Goal: Task Accomplishment & Management: Complete application form

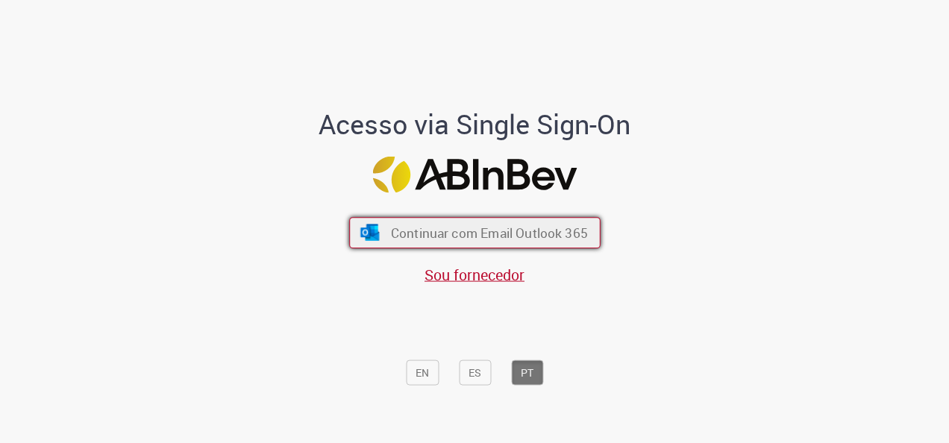
click at [481, 226] on span "Continuar com Email Outlook 365" at bounding box center [488, 233] width 197 height 17
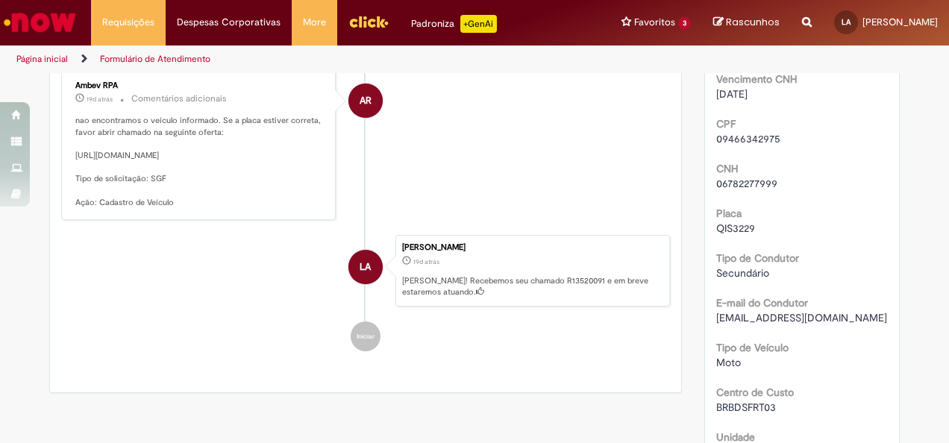
scroll to position [184, 0]
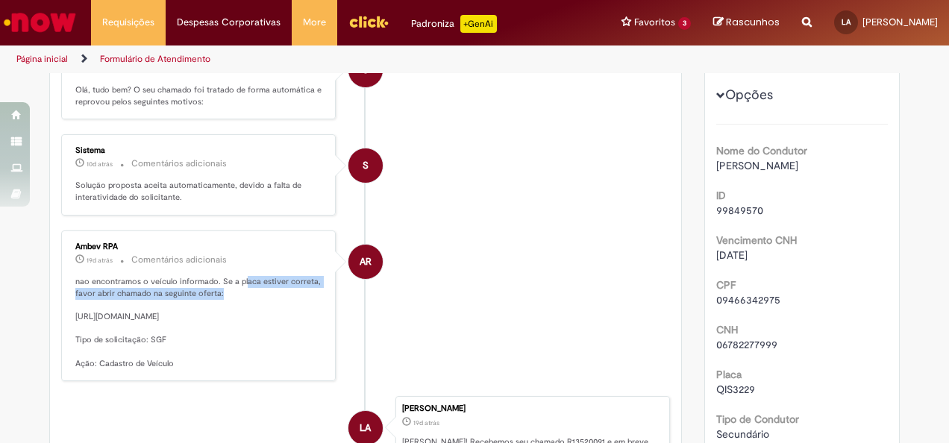
drag, startPoint x: 236, startPoint y: 270, endPoint x: 309, endPoint y: 290, distance: 75.7
click at [309, 290] on p "nao encontramos o veículo informado. Se a placa estiver correta, favor abrir ch…" at bounding box center [199, 323] width 248 height 94
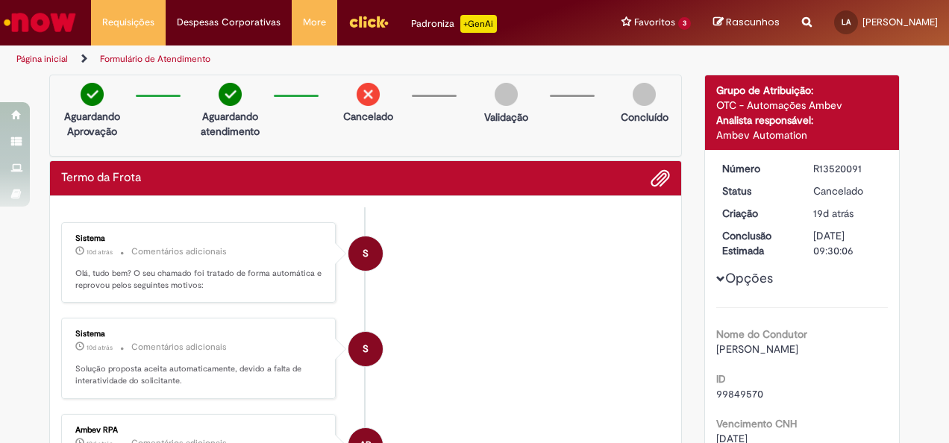
scroll to position [0, 0]
click at [149, 54] on link "Exibir Todas as Solicitações" at bounding box center [174, 60] width 164 height 16
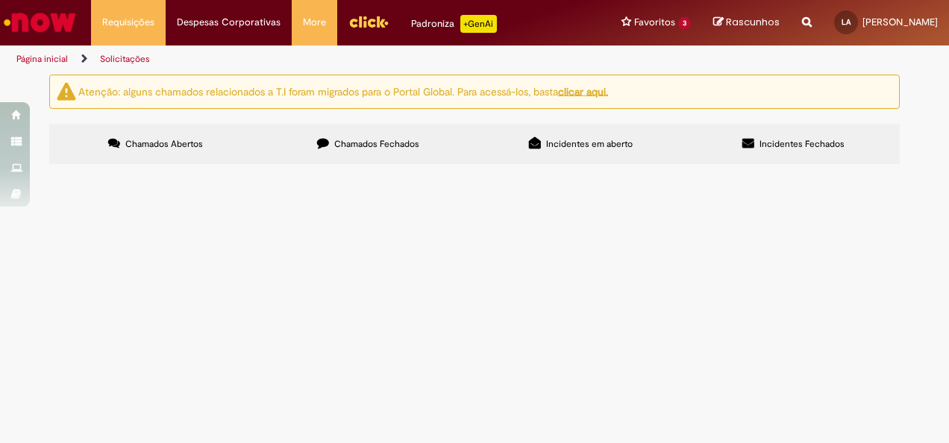
click at [422, 140] on label "Chamados Fechados" at bounding box center [368, 144] width 213 height 40
click at [0, 0] on span "[PERSON_NAME], telefone [PHONE_NUMBER]; email: [EMAIL_ADDRESS][DOMAIN_NAME] Dad…" at bounding box center [0, 0] width 0 height 0
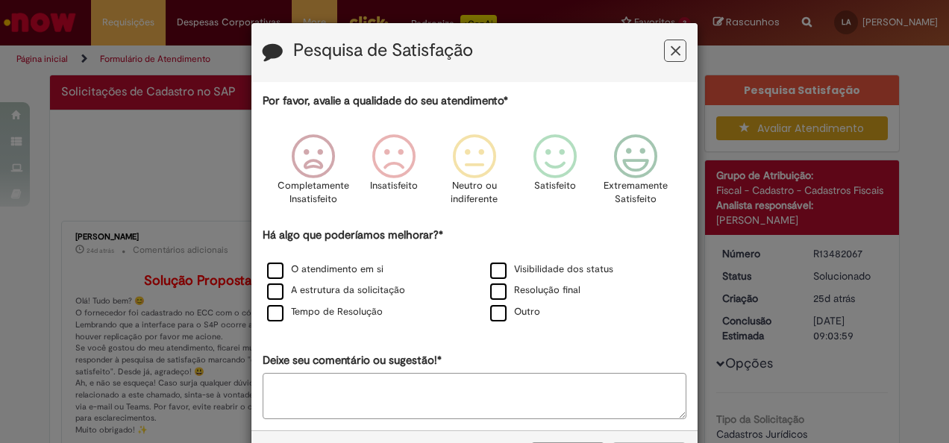
click at [672, 56] on icon "Feedback" at bounding box center [676, 51] width 10 height 16
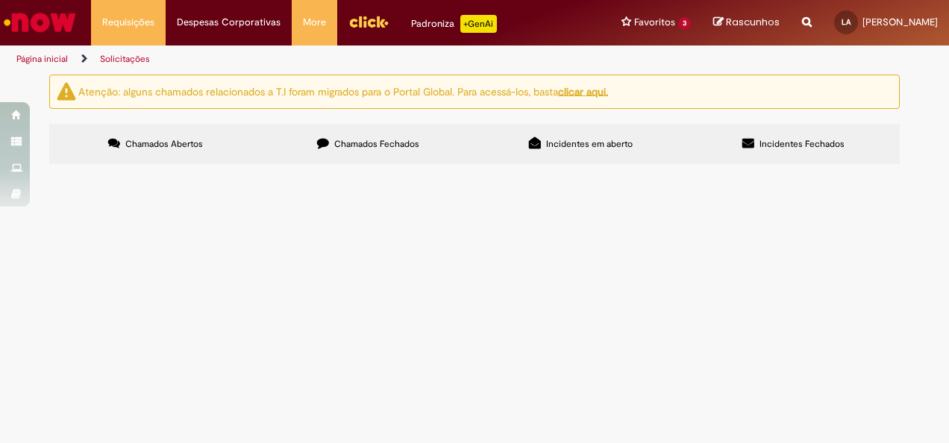
click at [334, 140] on span "Chamados Fechados" at bounding box center [376, 144] width 85 height 12
click at [163, 142] on span "Chamados Abertos" at bounding box center [164, 144] width 78 height 12
click at [49, 55] on link "Página inicial" at bounding box center [41, 59] width 51 height 12
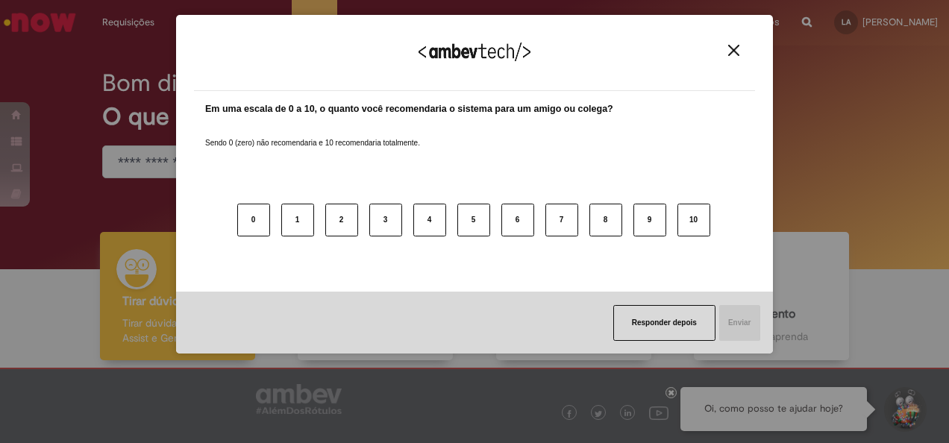
click at [413, 301] on div "Responder depois Enviar" at bounding box center [474, 323] width 597 height 62
click at [736, 57] on div "Agradecemos seu feedback!" at bounding box center [474, 62] width 561 height 58
click at [734, 43] on div "Agradecemos seu feedback!" at bounding box center [474, 62] width 561 height 58
click at [734, 49] on img "Close" at bounding box center [733, 50] width 11 height 11
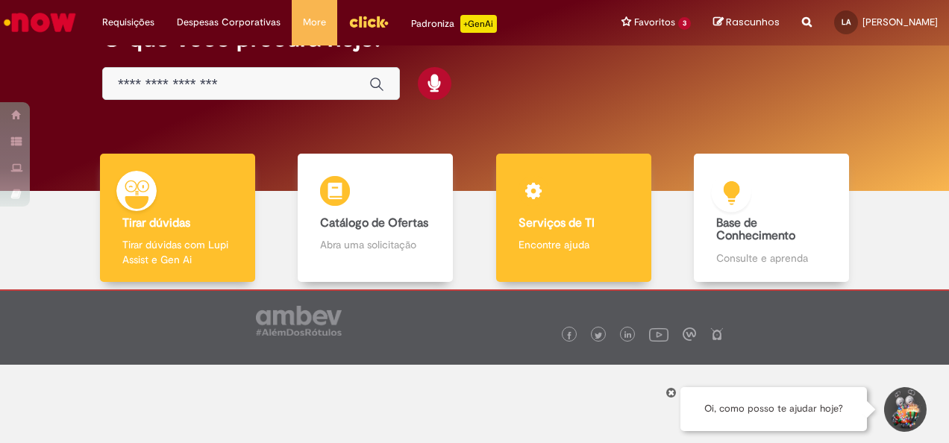
scroll to position [79, 0]
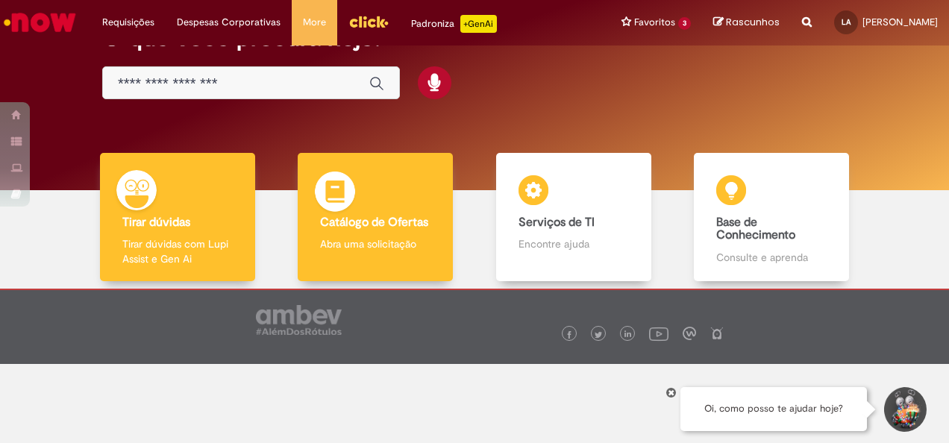
click at [413, 219] on b "Catálogo de Ofertas" at bounding box center [374, 222] width 108 height 15
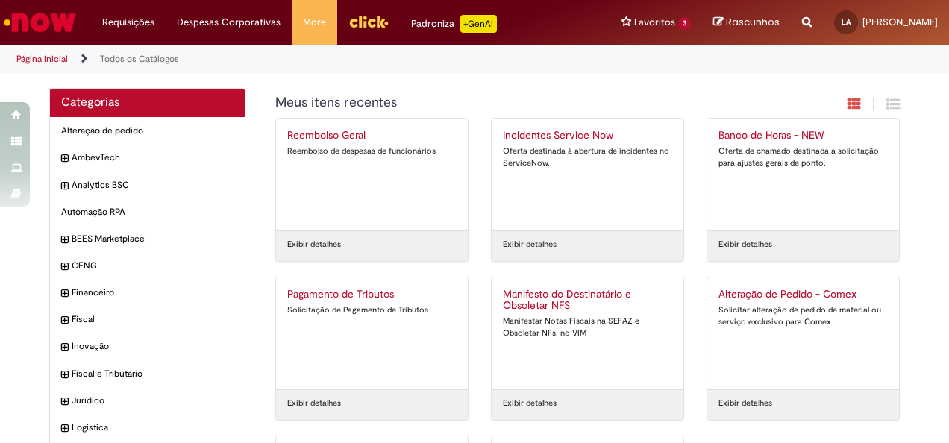
click at [516, 148] on div "Oferta destinada à abertura de incidentes no ServiceNow." at bounding box center [587, 157] width 169 height 23
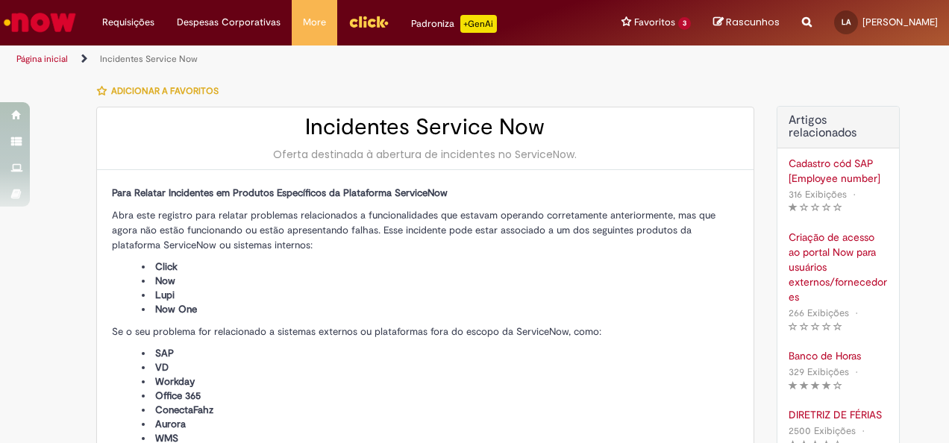
type input "**********"
type input "****"
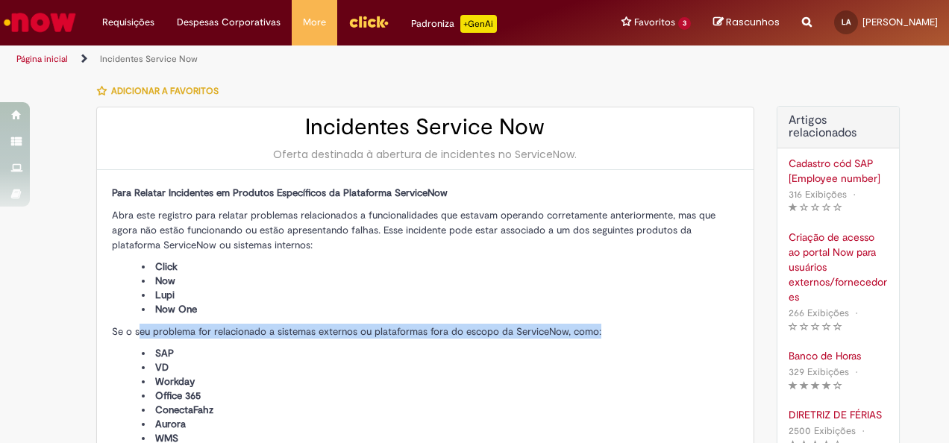
drag, startPoint x: 132, startPoint y: 333, endPoint x: 597, endPoint y: 324, distance: 465.0
click at [597, 324] on p "Se o seu problema for relacionado a sistemas externos ou plataformas fora do es…" at bounding box center [425, 331] width 627 height 15
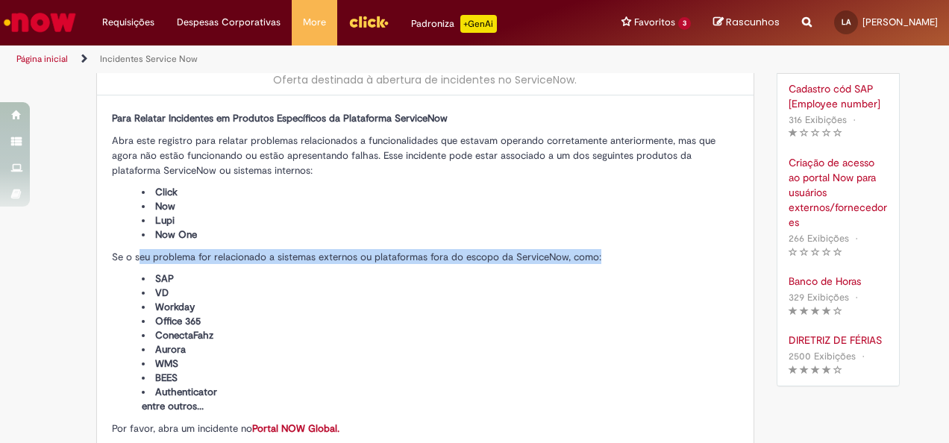
scroll to position [149, 0]
